Goal: Transaction & Acquisition: Purchase product/service

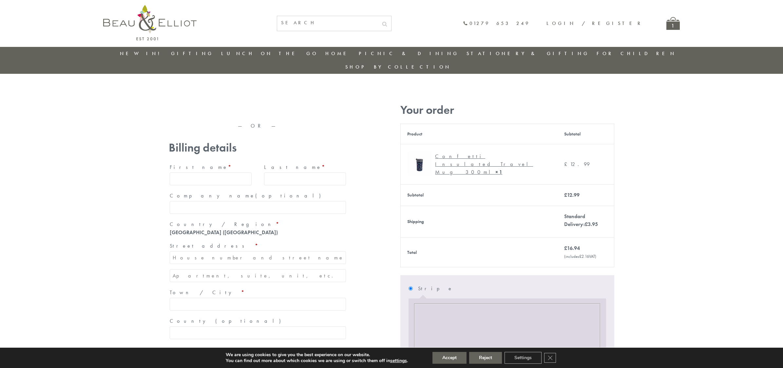
type input "maria33@yahoo.com"
type input "Maria"
type input "Williams"
type input "23, Scottsdale, Happytown"
type input "London"
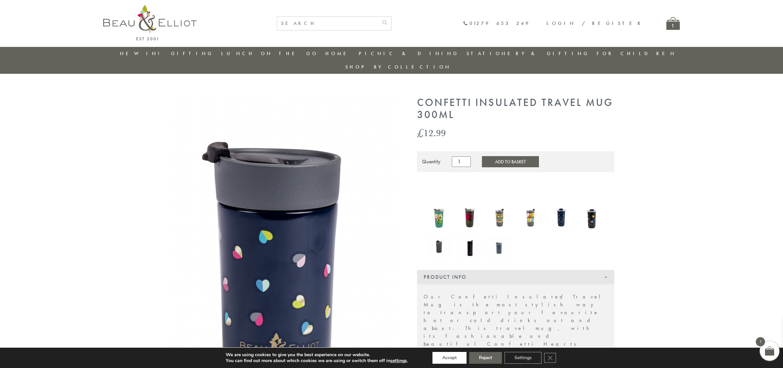
click at [450, 358] on button "Accept" at bounding box center [450, 358] width 34 height 12
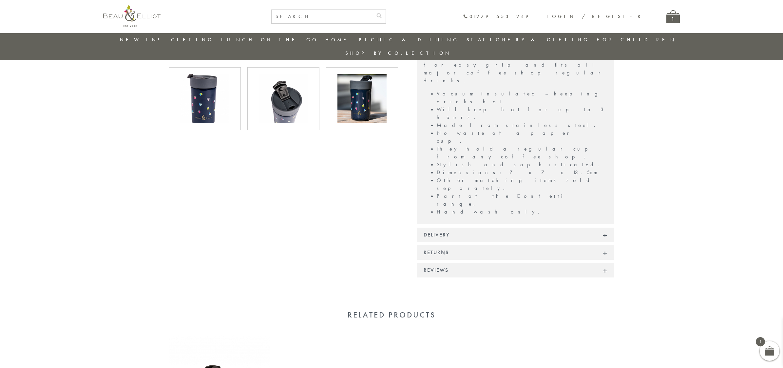
scroll to position [417, 0]
